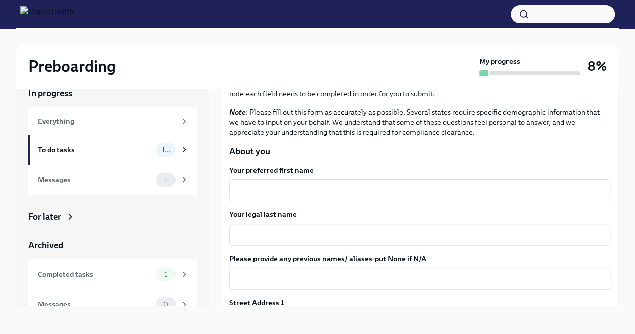
scroll to position [61, 0]
click at [288, 181] on div "x ​" at bounding box center [419, 190] width 381 height 22
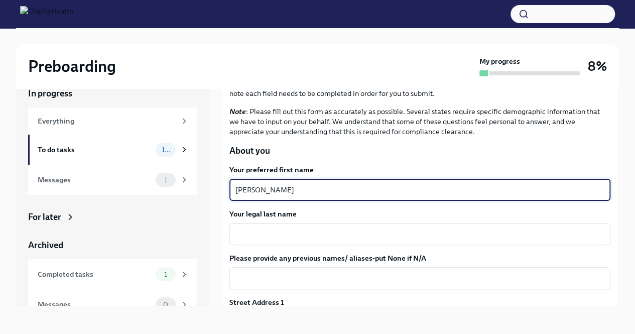
type textarea "[PERSON_NAME]"
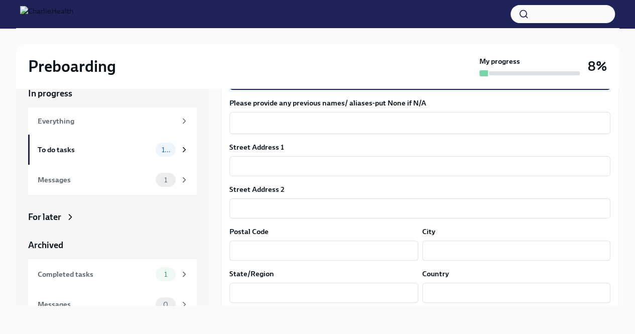
scroll to position [216, 0]
type textarea "[PERSON_NAME]"
click at [275, 145] on label "Street Address 1" at bounding box center [256, 147] width 55 height 10
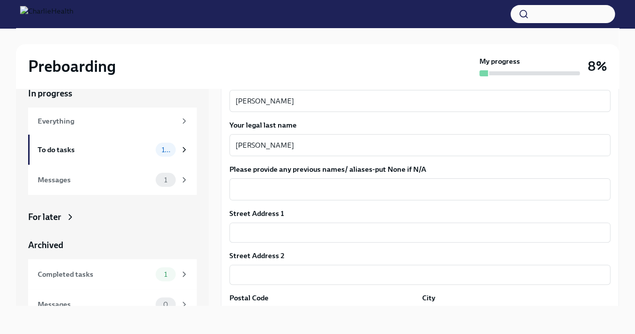
scroll to position [173, 0]
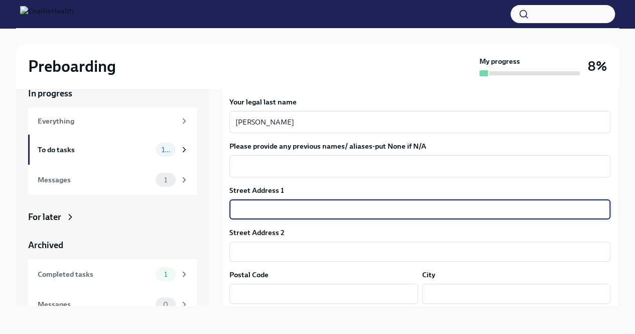
click at [263, 208] on input "text" at bounding box center [419, 209] width 381 height 20
type input "[STREET_ADDRESS]"
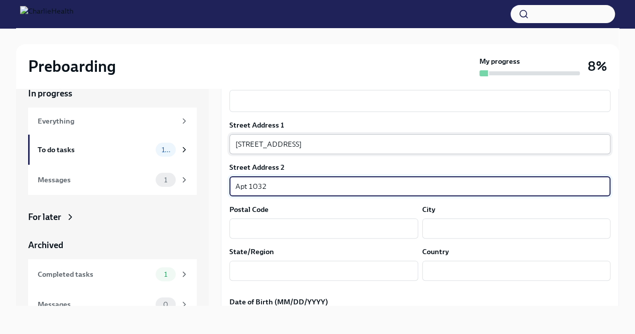
scroll to position [239, 0]
type input "Apt 1032"
click at [261, 222] on input "text" at bounding box center [323, 227] width 189 height 20
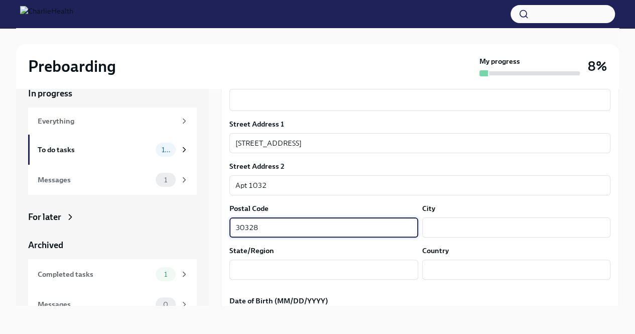
type input "30328"
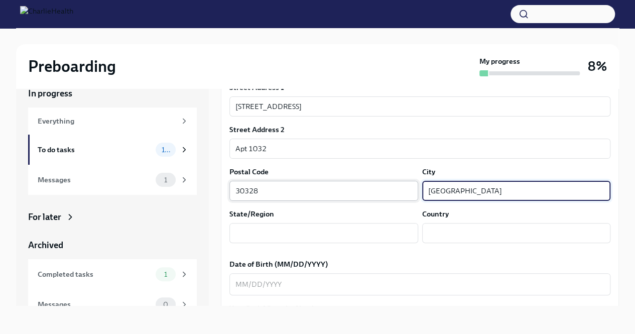
scroll to position [277, 0]
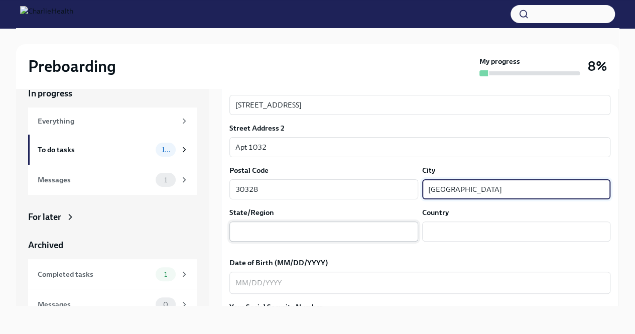
type input "[GEOGRAPHIC_DATA]"
click at [268, 231] on input "text" at bounding box center [323, 231] width 189 height 20
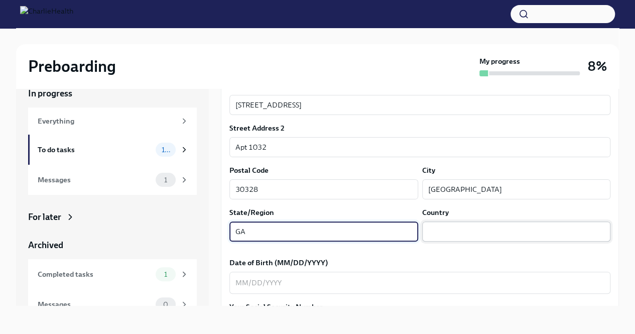
type input "GA"
click at [434, 234] on input "text" at bounding box center [516, 231] width 189 height 20
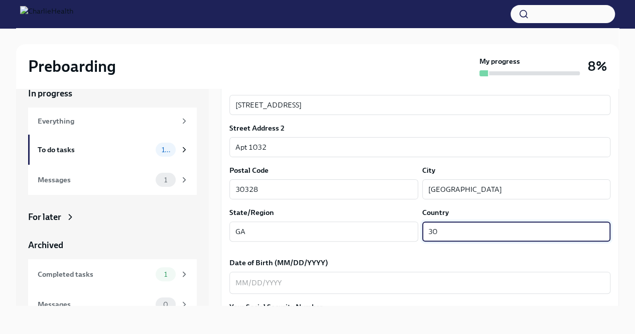
type input "3"
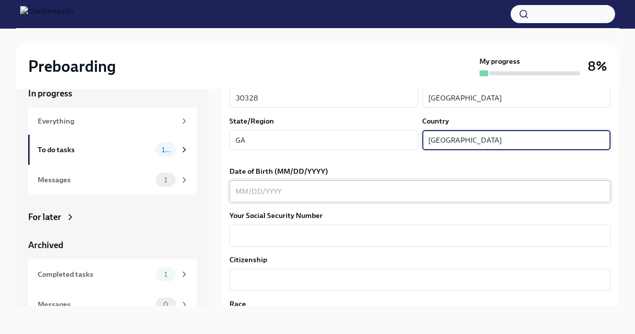
type input "[GEOGRAPHIC_DATA]"
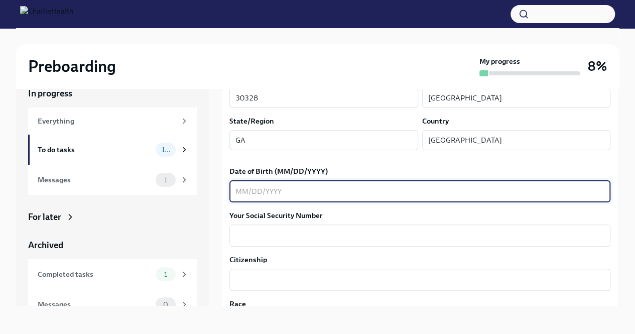
click at [283, 190] on textarea "Date of Birth (MM/DD/YYYY)" at bounding box center [419, 191] width 369 height 12
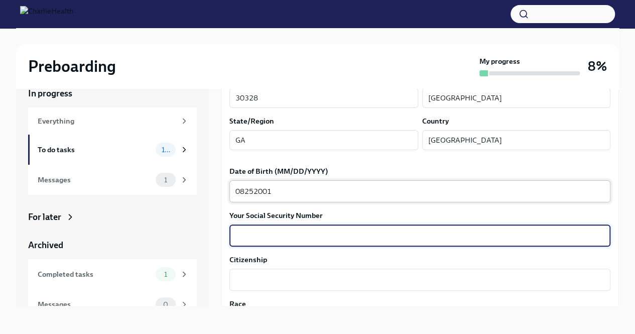
click at [283, 190] on textarea "08252001" at bounding box center [419, 191] width 369 height 12
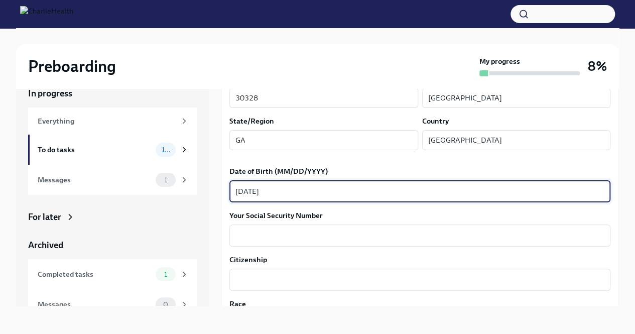
type textarea "[DATE]"
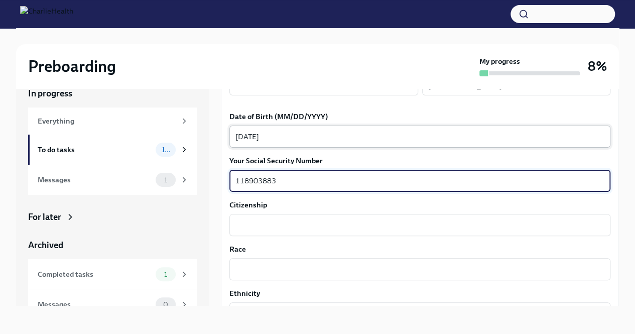
scroll to position [426, 0]
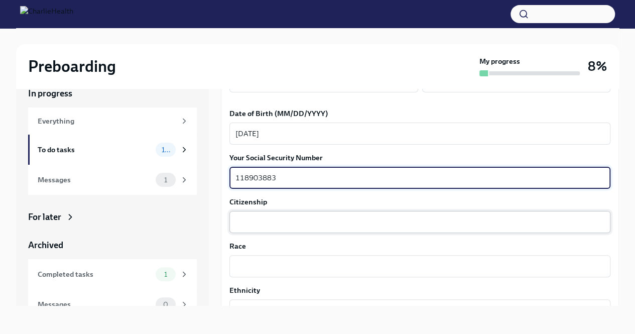
type textarea "118903883"
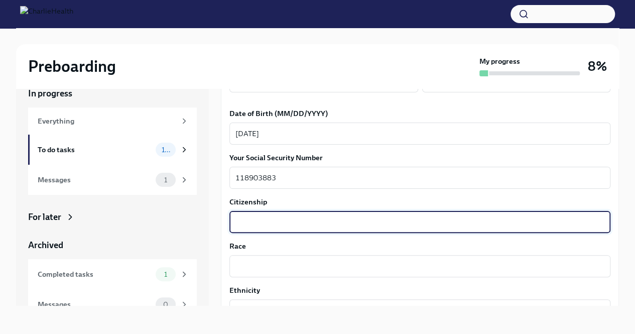
click at [253, 226] on textarea "Citizenship" at bounding box center [419, 222] width 369 height 12
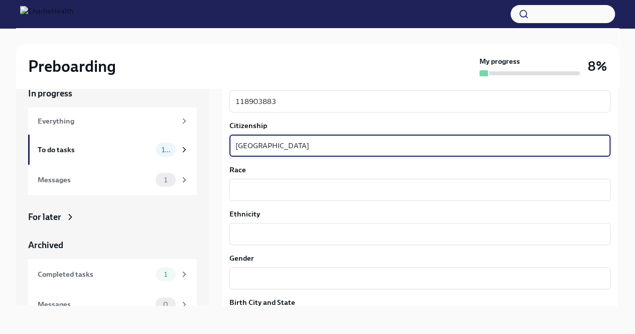
scroll to position [503, 0]
type textarea "[GEOGRAPHIC_DATA]"
click at [252, 190] on textarea "Race" at bounding box center [419, 189] width 369 height 12
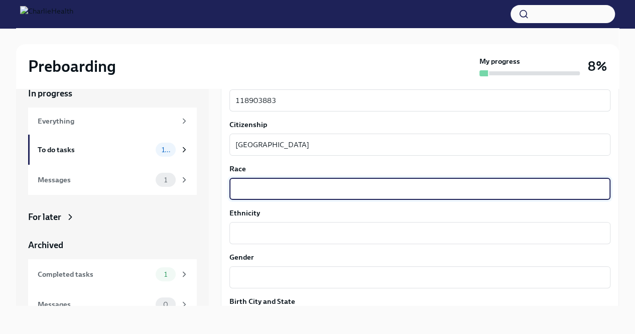
type textarea "O"
type textarea "Unknown"
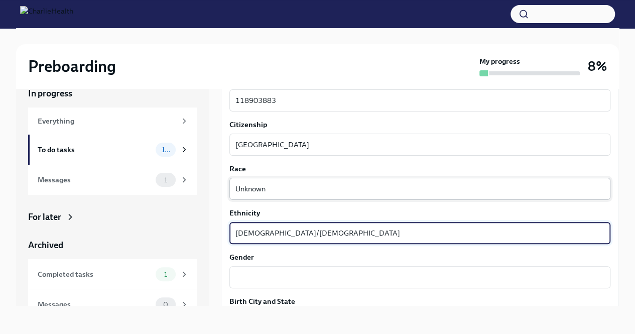
type textarea "[DEMOGRAPHIC_DATA]/[DEMOGRAPHIC_DATA]"
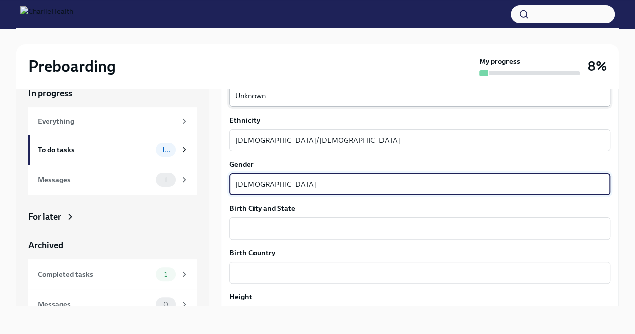
scroll to position [603, 0]
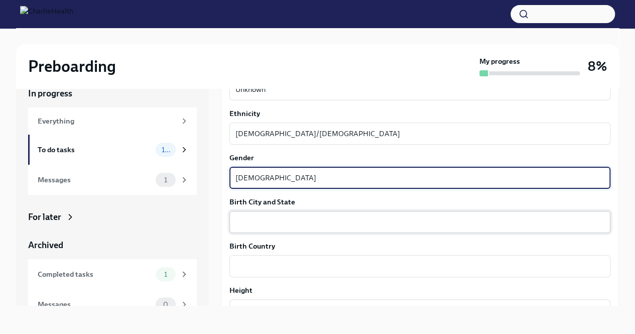
type textarea "[DEMOGRAPHIC_DATA]"
click at [259, 215] on div "x ​" at bounding box center [419, 222] width 381 height 22
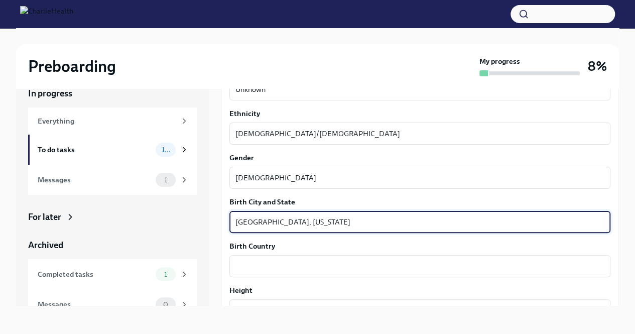
type textarea "[GEOGRAPHIC_DATA], [US_STATE]"
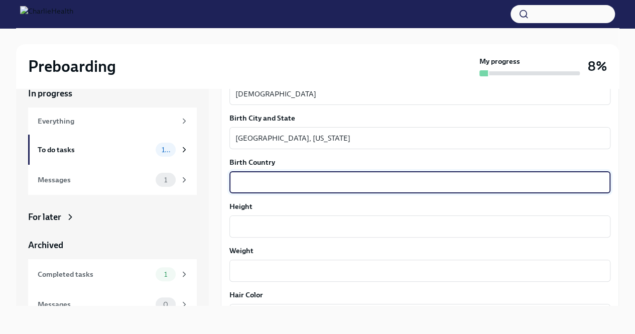
click at [264, 188] on textarea "Birth Country" at bounding box center [419, 182] width 369 height 12
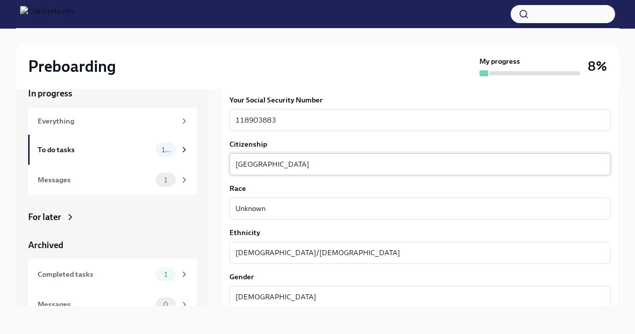
scroll to position [483, 0]
type textarea "[GEOGRAPHIC_DATA]"
click at [299, 164] on textarea "[GEOGRAPHIC_DATA]" at bounding box center [419, 165] width 369 height 12
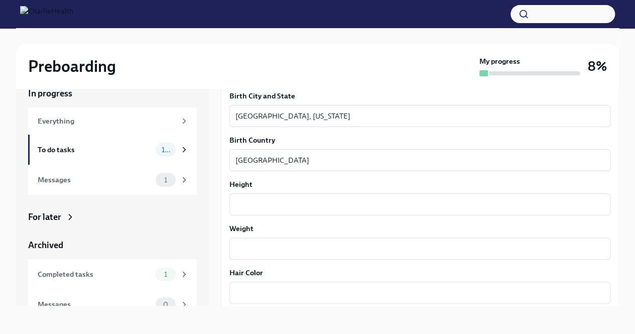
scroll to position [715, 0]
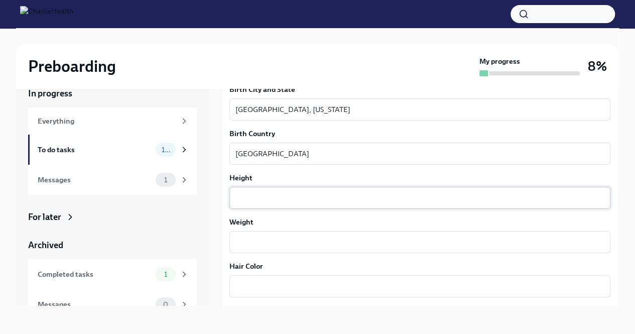
type textarea "[GEOGRAPHIC_DATA]"
click at [277, 208] on div "x ​" at bounding box center [419, 198] width 381 height 22
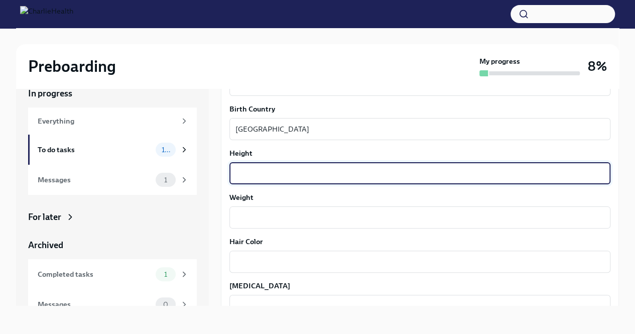
scroll to position [740, 0]
type textarea "5'1""
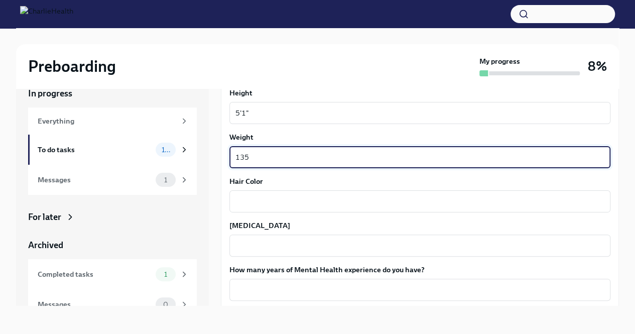
scroll to position [800, 0]
type textarea "135"
click at [259, 201] on textarea "Hair Color" at bounding box center [419, 201] width 369 height 12
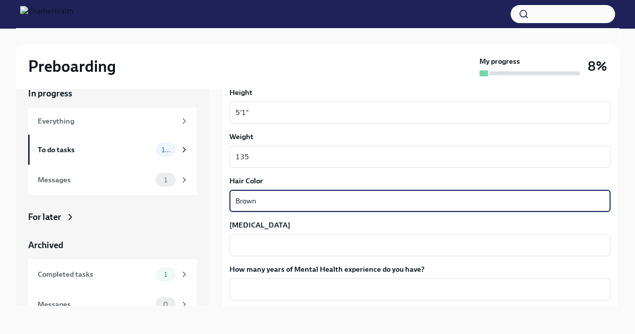
type textarea "Brown"
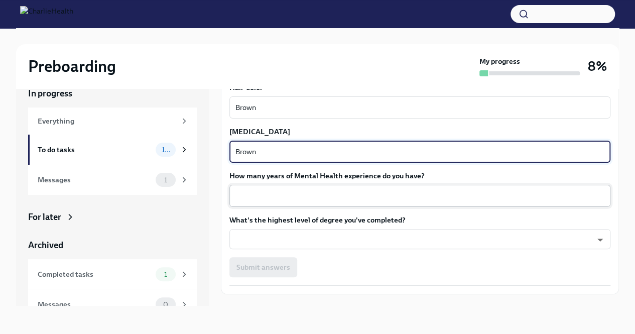
scroll to position [894, 0]
type textarea "Brown"
click at [293, 187] on div "x ​" at bounding box center [419, 195] width 381 height 22
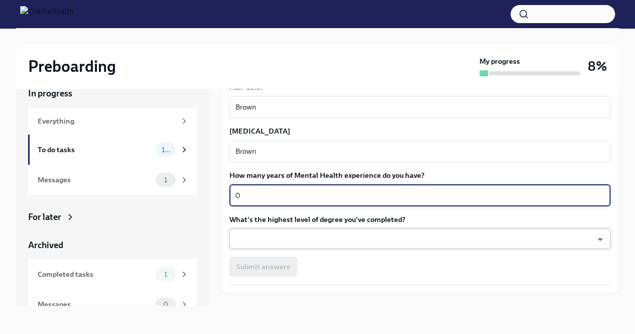
type textarea "0"
click at [266, 239] on body "Preboarding My progress 8% In progress Everything To do tasks 10 Messages 1 For…" at bounding box center [317, 158] width 635 height 351
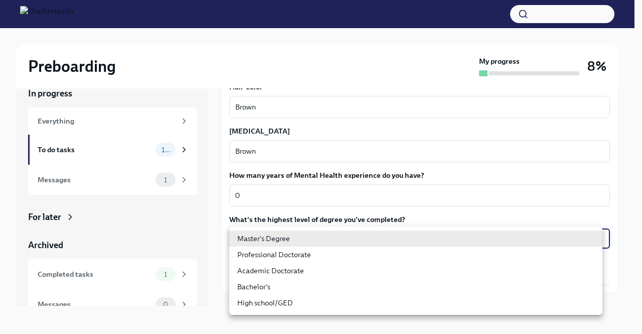
click at [261, 288] on li "Bachelor's" at bounding box center [415, 287] width 373 height 16
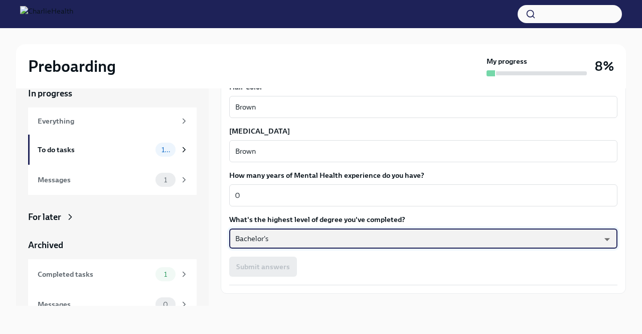
type input "oQxEXK86X"
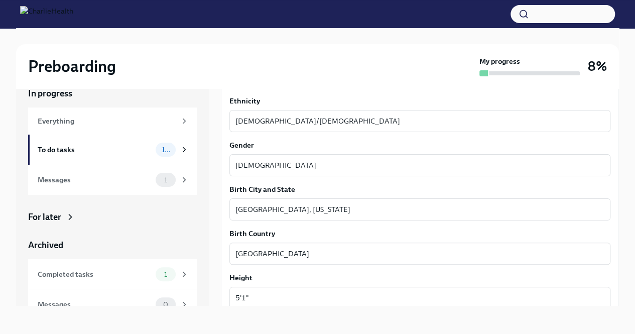
scroll to position [913, 0]
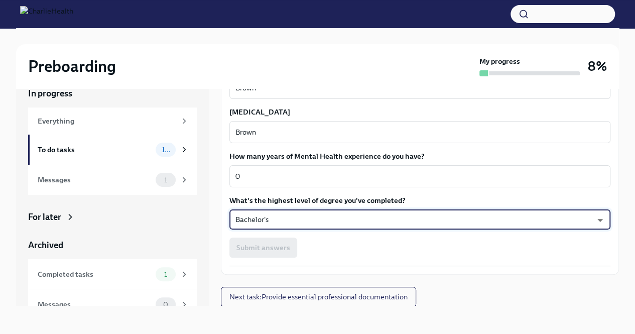
click at [274, 249] on div "Submit answers" at bounding box center [419, 247] width 381 height 20
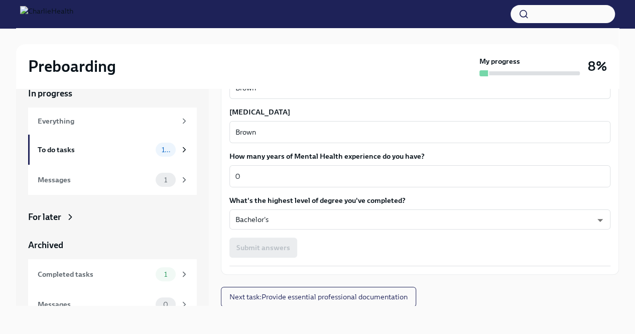
click at [274, 249] on div "Submit answers" at bounding box center [419, 247] width 381 height 20
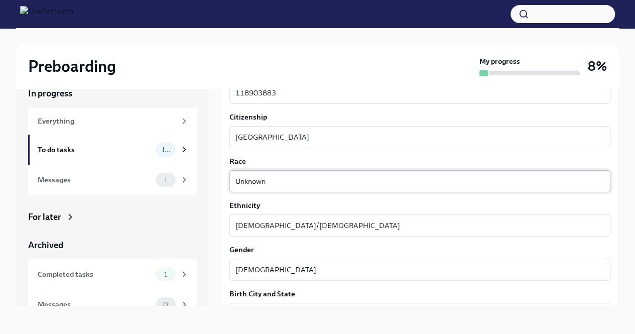
scroll to position [510, 0]
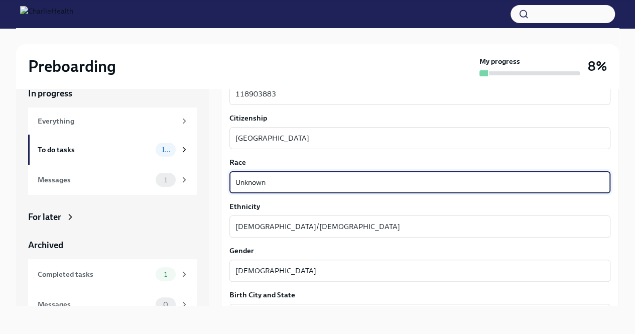
drag, startPoint x: 279, startPoint y: 181, endPoint x: 199, endPoint y: 168, distance: 80.3
click at [199, 168] on div "In progress Everything To do tasks 10 Messages 1 For later Archived Completed t…" at bounding box center [317, 188] width 603 height 234
click at [219, 167] on div "In progress Everything To do tasks 10 Messages 1 For later Archived Completed t…" at bounding box center [317, 188] width 603 height 234
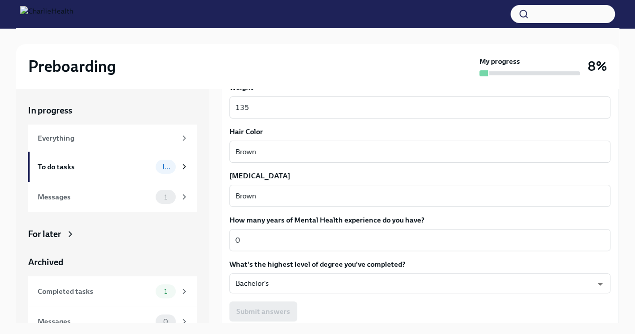
scroll to position [913, 0]
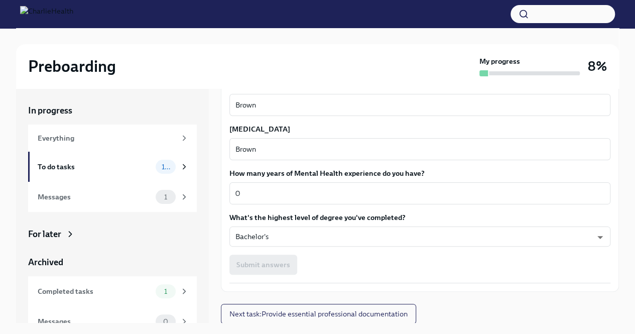
click at [268, 269] on div "Submit answers" at bounding box center [419, 264] width 381 height 20
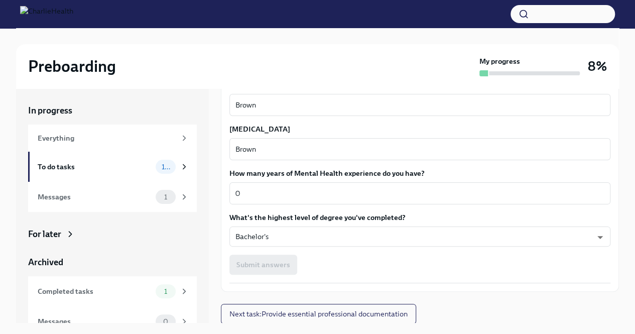
click at [268, 269] on div "Submit answers" at bounding box center [419, 264] width 381 height 20
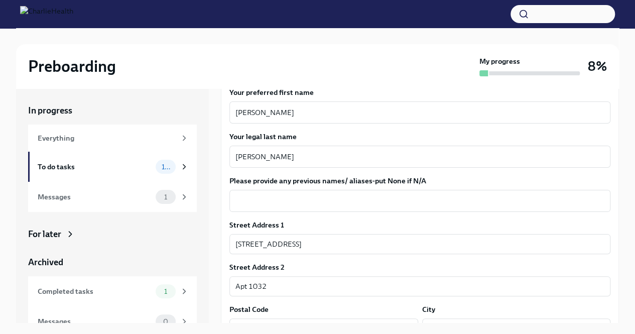
scroll to position [173, 0]
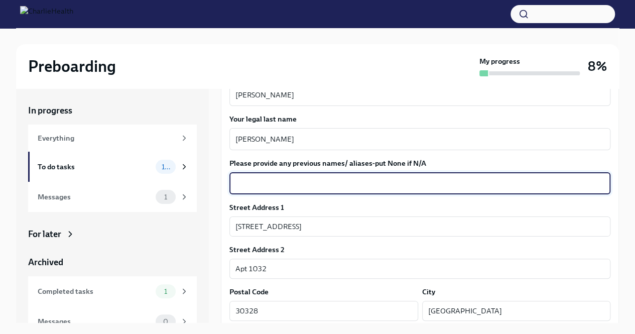
click at [402, 188] on textarea "Please provide any previous names/ aliases-put None if N/A" at bounding box center [419, 183] width 369 height 12
type textarea "N/A"
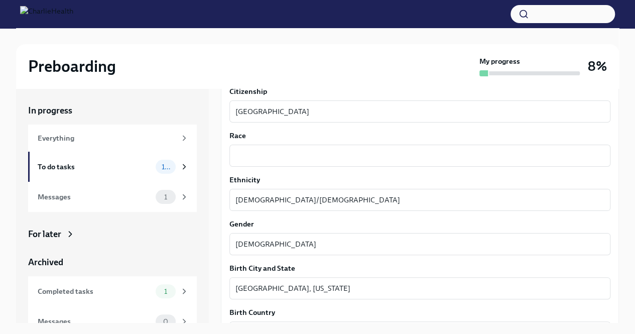
scroll to position [523, 0]
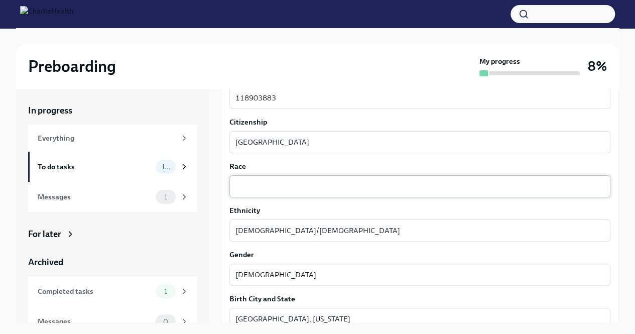
click at [347, 177] on div "x ​" at bounding box center [419, 186] width 381 height 22
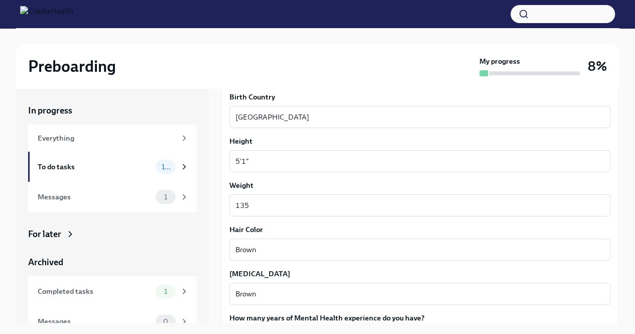
scroll to position [913, 0]
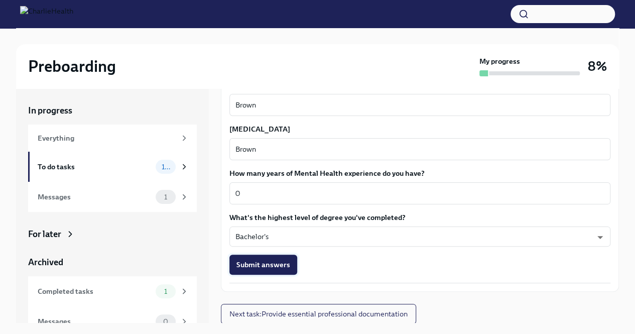
type textarea "White"
click at [258, 258] on button "Submit answers" at bounding box center [263, 264] width 68 height 20
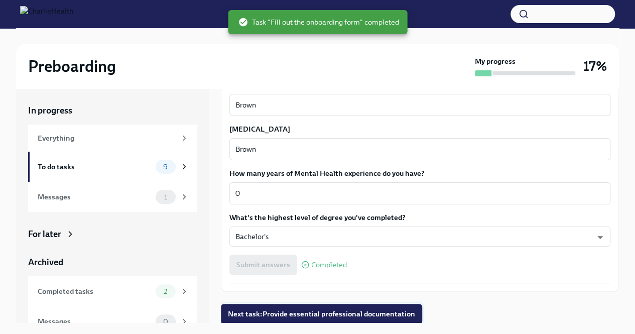
click at [299, 315] on span "Next task : Provide essential professional documentation" at bounding box center [321, 314] width 187 height 10
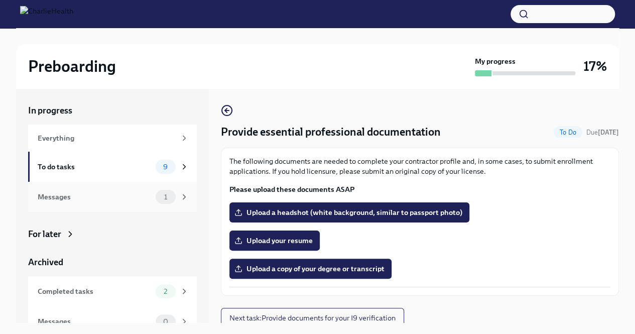
click at [122, 193] on div "Messages" at bounding box center [95, 196] width 114 height 11
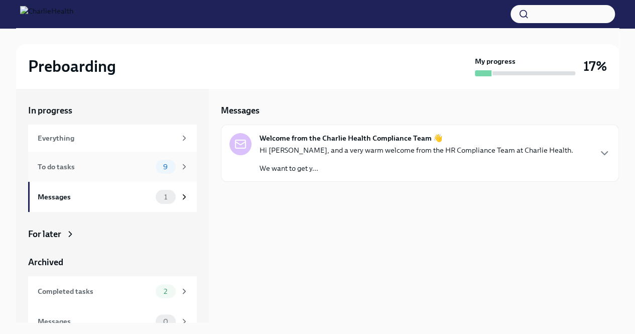
click at [130, 173] on div "To do tasks 9" at bounding box center [113, 167] width 151 height 14
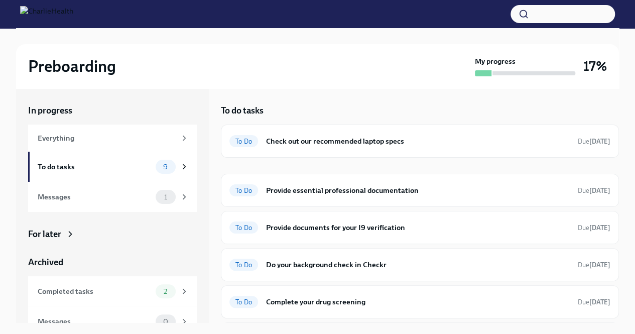
scroll to position [153, 0]
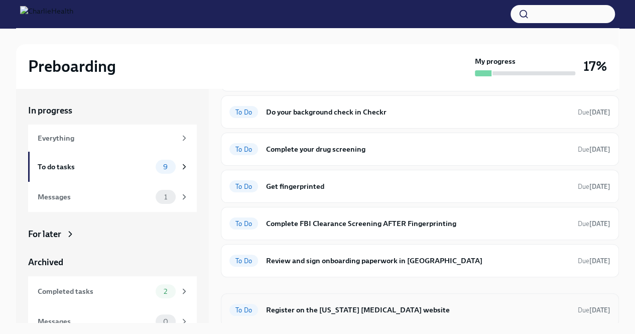
click at [335, 304] on h6 "Register on the [US_STATE] [MEDICAL_DATA] website" at bounding box center [418, 309] width 304 height 11
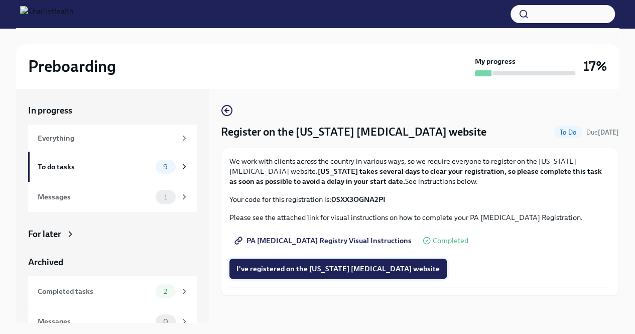
click at [284, 271] on span "I've registered on the [US_STATE] [MEDICAL_DATA] website" at bounding box center [337, 268] width 203 height 10
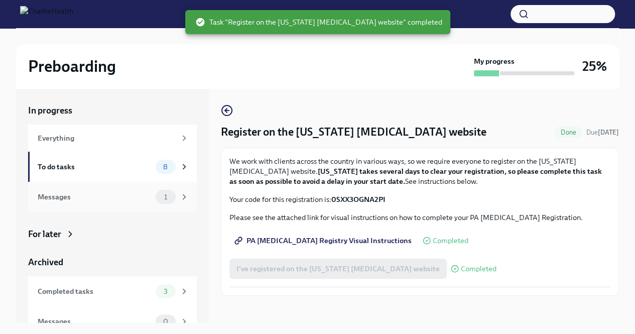
click at [158, 197] on span "1" at bounding box center [165, 197] width 15 height 8
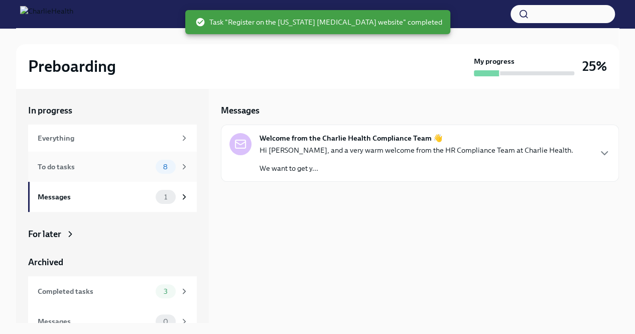
click at [142, 180] on div "To do tasks 8" at bounding box center [112, 167] width 169 height 30
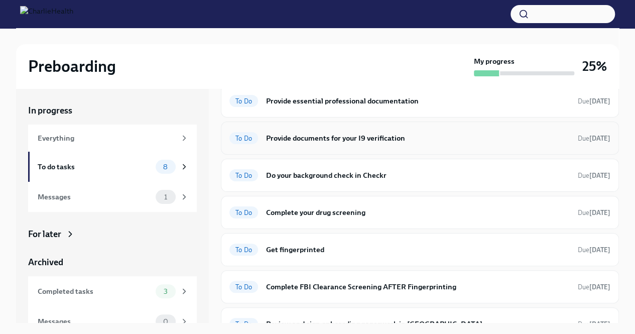
scroll to position [104, 0]
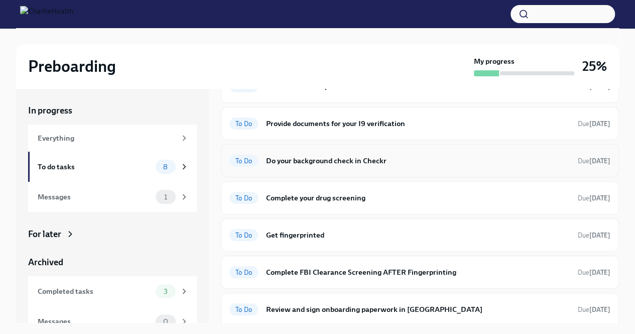
click at [327, 153] on div "To Do Do your background check in Checkr Due [DATE]" at bounding box center [419, 161] width 381 height 16
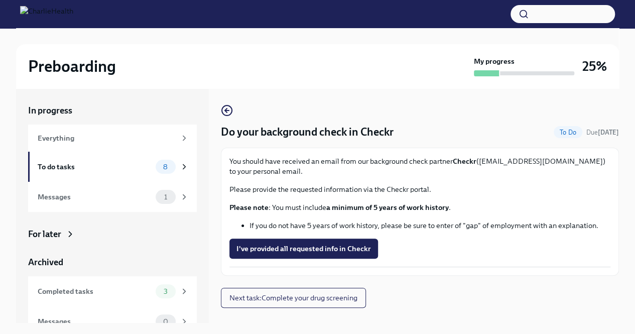
scroll to position [17, 0]
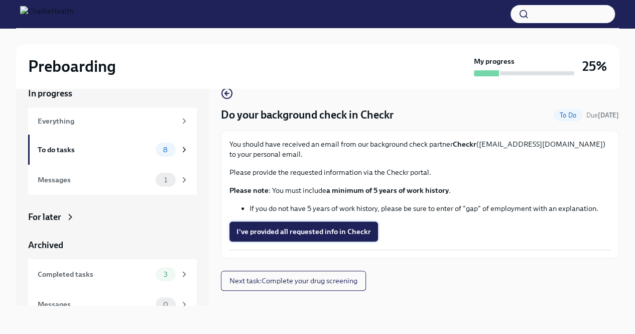
click at [331, 233] on span "I've provided all requested info in Checkr" at bounding box center [303, 231] width 134 height 10
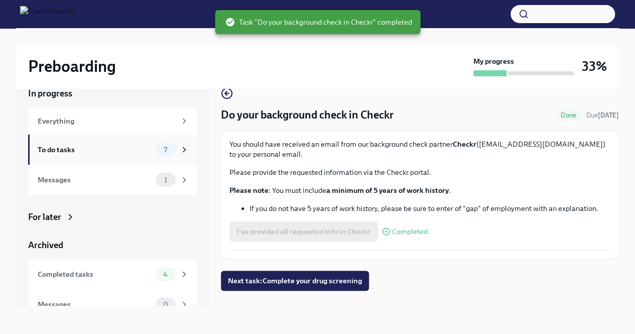
click at [96, 148] on div "To do tasks" at bounding box center [95, 149] width 114 height 11
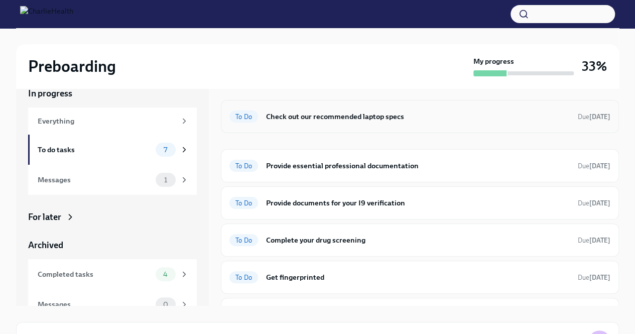
scroll to position [4, 0]
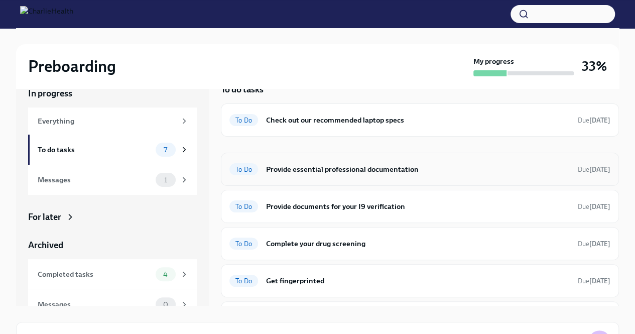
click at [370, 164] on h6 "Provide essential professional documentation" at bounding box center [418, 169] width 304 height 11
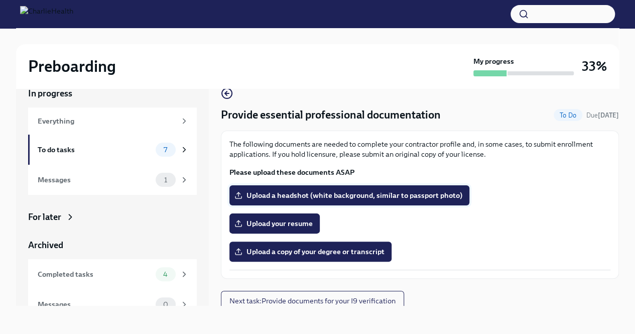
click at [338, 190] on span "Upload a headshot (white background, similar to passport photo)" at bounding box center [349, 195] width 226 height 10
click at [0, 0] on input "Upload a headshot (white background, similar to passport photo)" at bounding box center [0, 0] width 0 height 0
click at [297, 216] on label "Upload your resume" at bounding box center [274, 223] width 90 height 20
click at [0, 0] on input "Upload your resume" at bounding box center [0, 0] width 0 height 0
click at [277, 222] on span "Upload your resume" at bounding box center [274, 223] width 76 height 10
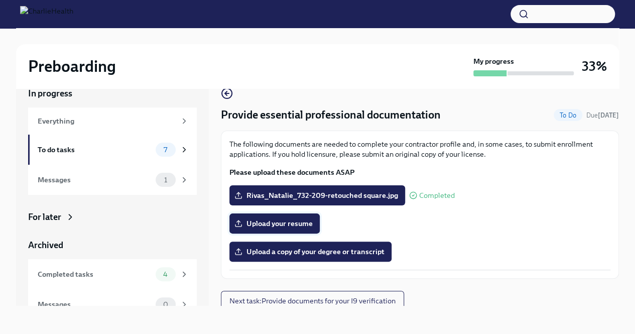
click at [0, 0] on input "Upload your resume" at bounding box center [0, 0] width 0 height 0
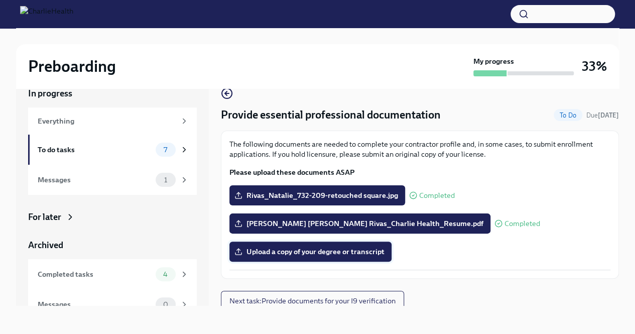
click at [293, 250] on span "Upload a copy of your degree or transcript" at bounding box center [310, 251] width 148 height 10
click at [0, 0] on input "Upload a copy of your degree or transcript" at bounding box center [0, 0] width 0 height 0
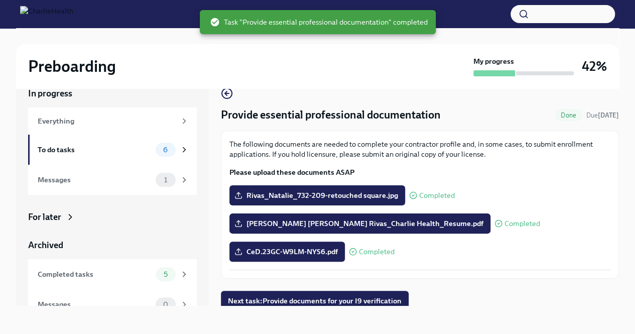
scroll to position [5, 0]
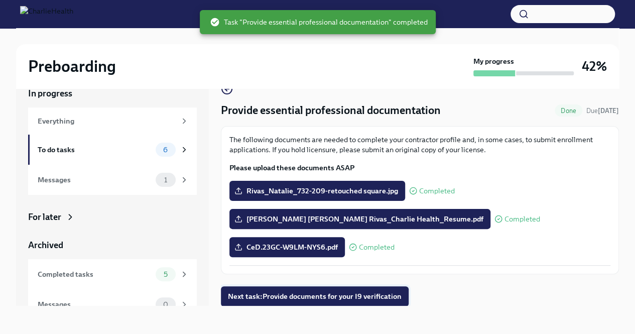
click at [350, 294] on span "Next task : Provide documents for your I9 verification" at bounding box center [315, 296] width 174 height 10
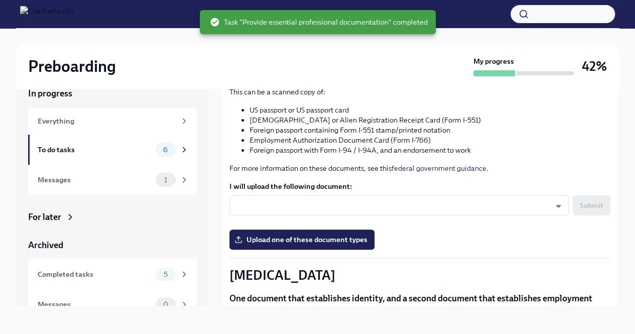
scroll to position [127, 0]
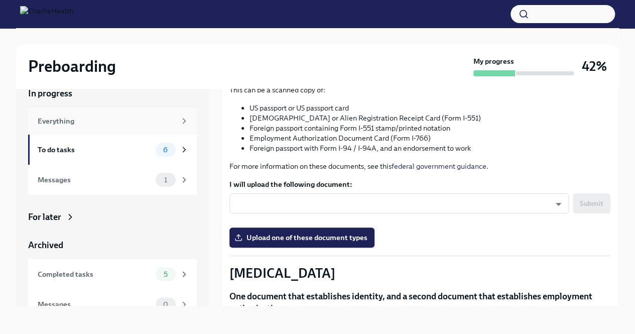
click at [98, 115] on div "Everything" at bounding box center [107, 120] width 138 height 11
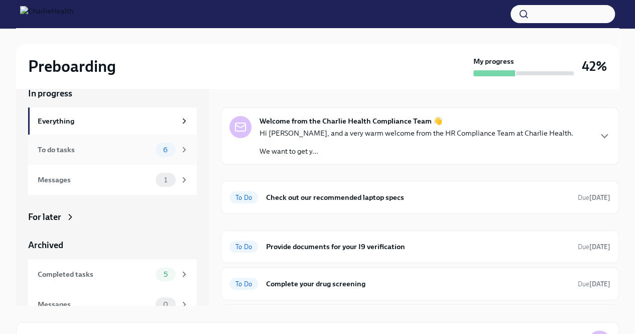
click at [111, 155] on div "To do tasks 6" at bounding box center [113, 150] width 151 height 14
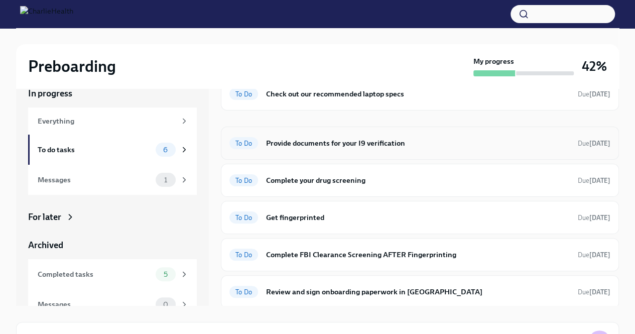
scroll to position [1, 0]
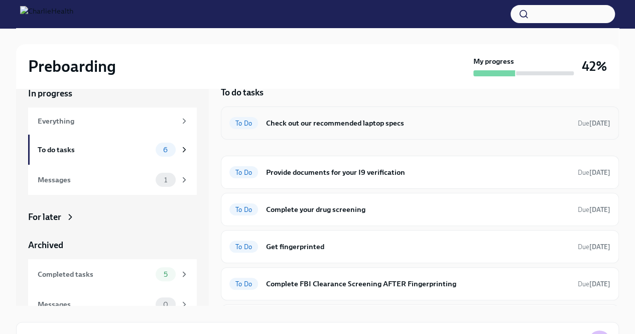
click at [364, 125] on h6 "Check out our recommended laptop specs" at bounding box center [418, 122] width 304 height 11
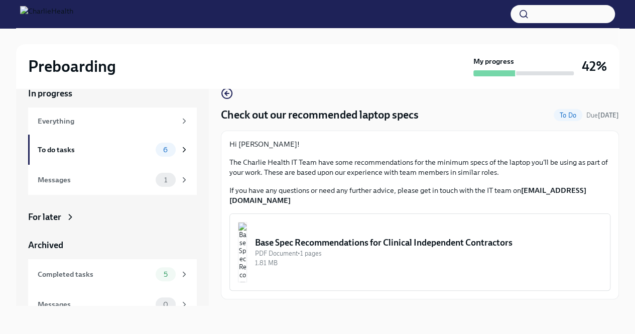
scroll to position [14, 0]
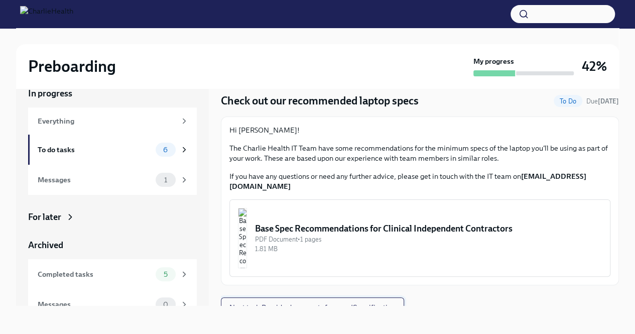
click at [353, 302] on span "Next task : Provide documents for your I9 verification" at bounding box center [312, 307] width 166 height 10
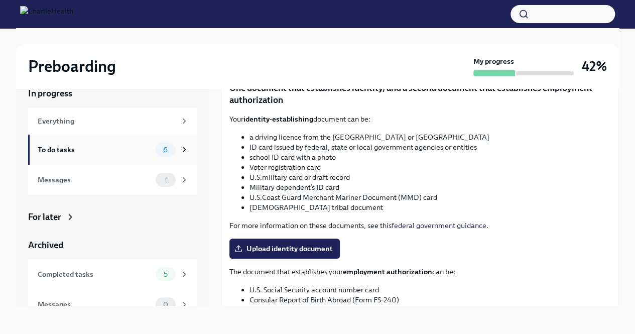
scroll to position [388, 0]
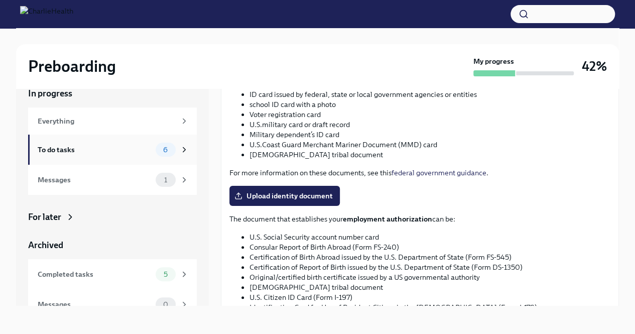
click at [106, 153] on div "To do tasks" at bounding box center [95, 149] width 114 height 11
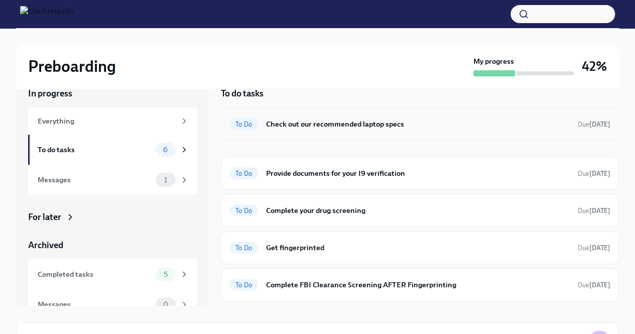
click at [312, 123] on h6 "Check out our recommended laptop specs" at bounding box center [418, 123] width 304 height 11
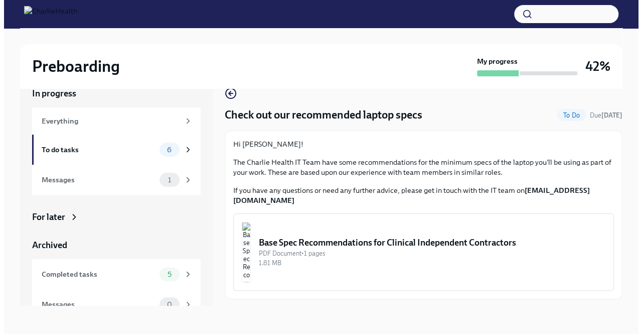
scroll to position [14, 0]
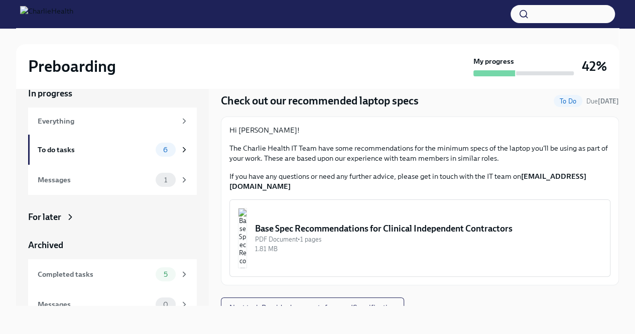
click at [345, 222] on div "Base Spec Recommendations for Clinical Independent Contractors" at bounding box center [428, 228] width 347 height 12
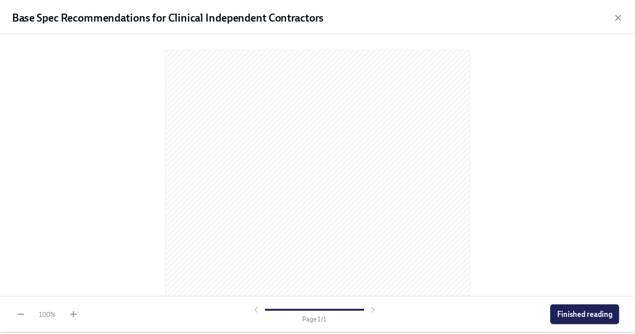
scroll to position [150, 0]
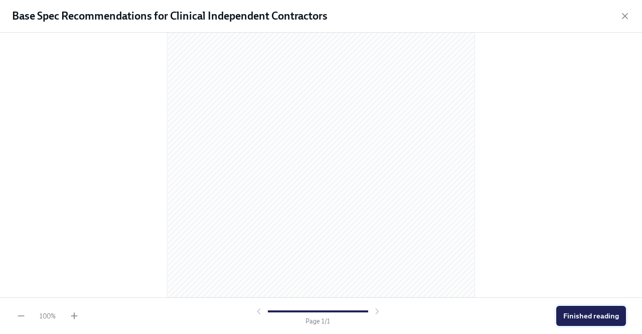
click at [580, 321] on button "Finished reading" at bounding box center [592, 316] width 70 height 20
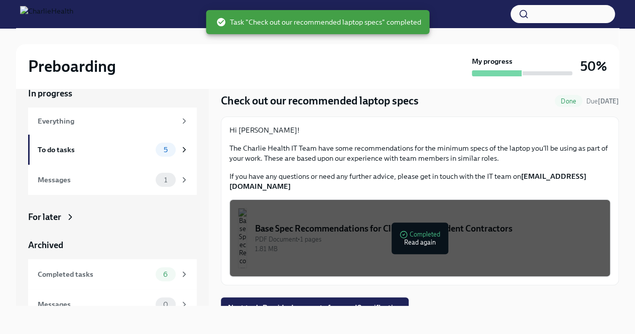
scroll to position [15, 0]
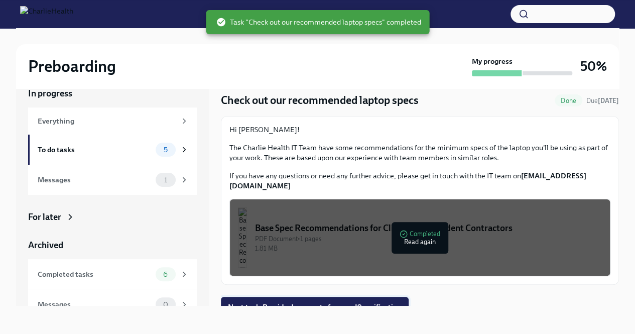
click at [322, 302] on span "Next task : Provide documents for your I9 verification" at bounding box center [315, 307] width 174 height 10
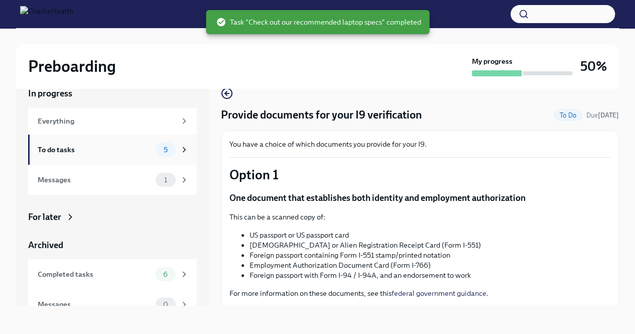
click at [125, 147] on div "To do tasks" at bounding box center [95, 149] width 114 height 11
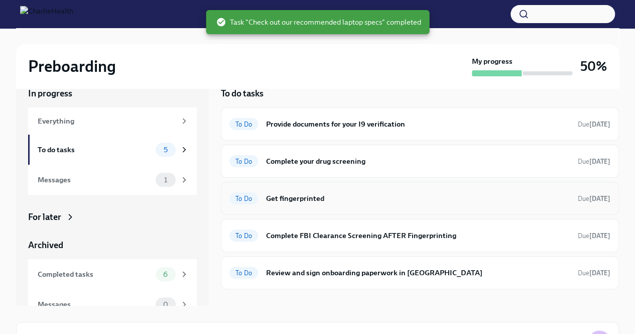
click at [322, 198] on h6 "Get fingerprinted" at bounding box center [418, 198] width 304 height 11
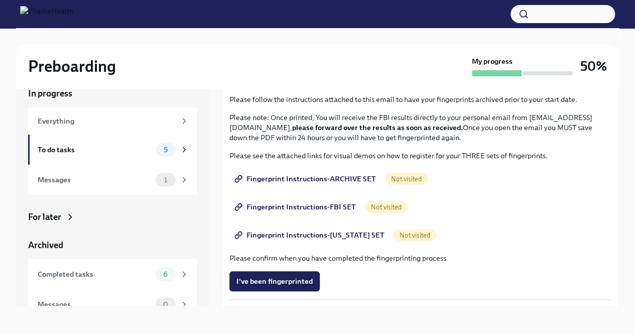
scroll to position [74, 0]
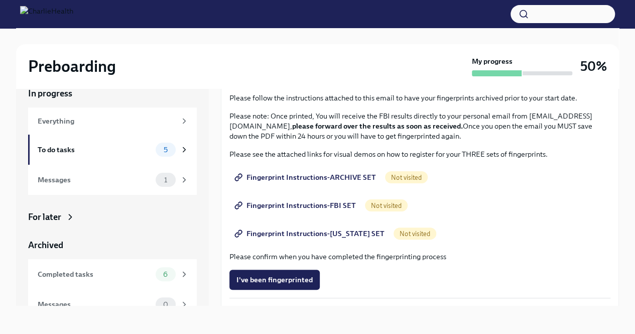
click at [309, 176] on span "Fingerprint Instructions-ARCHIVE SET" at bounding box center [306, 177] width 140 height 10
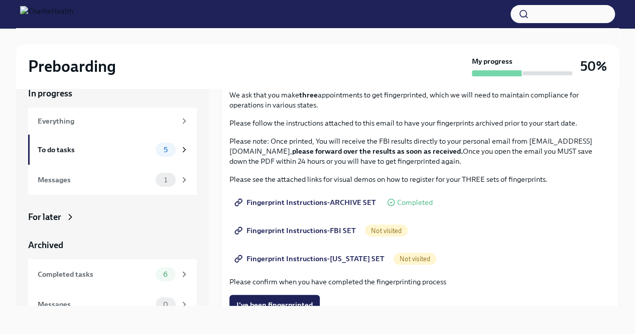
scroll to position [51, 0]
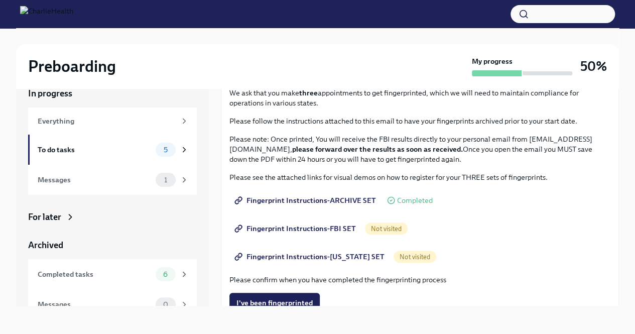
click at [385, 228] on span "Not visited" at bounding box center [386, 229] width 43 height 8
click at [309, 230] on span "Fingerprint Instructions-FBI SET" at bounding box center [295, 228] width 119 height 10
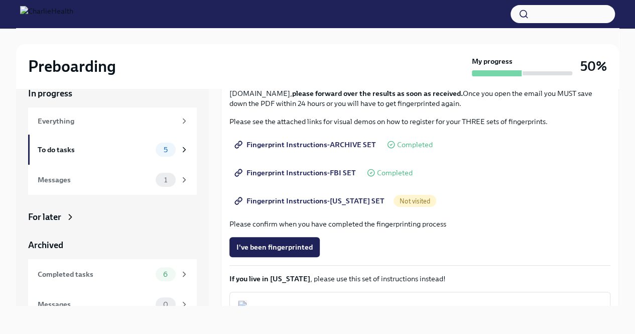
scroll to position [112, 0]
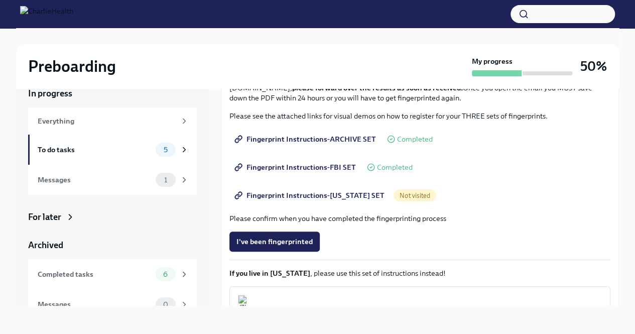
click at [347, 197] on span "Fingerprint Instructions-[US_STATE] SET" at bounding box center [310, 195] width 148 height 10
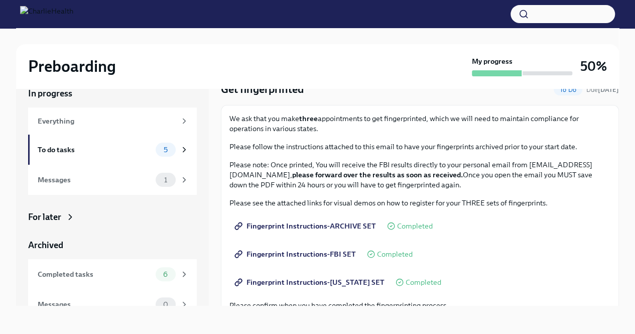
scroll to position [0, 0]
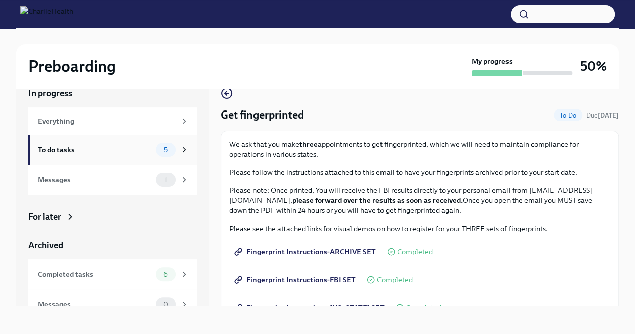
click at [92, 145] on div "To do tasks" at bounding box center [95, 149] width 114 height 11
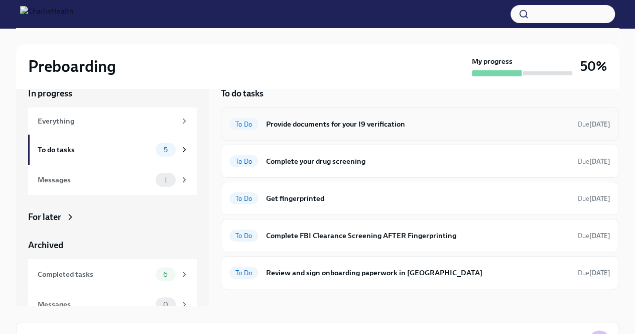
click at [329, 124] on h6 "Provide documents for your I9 verification" at bounding box center [418, 123] width 304 height 11
click at [339, 160] on h6 "Complete your drug screening" at bounding box center [418, 161] width 304 height 11
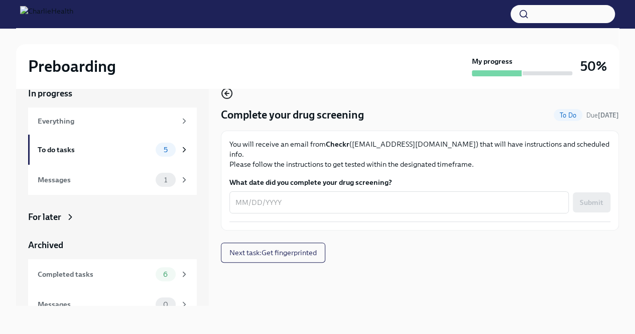
click at [225, 94] on icon "button" at bounding box center [226, 93] width 2 height 4
